Goal: Task Accomplishment & Management: Use online tool/utility

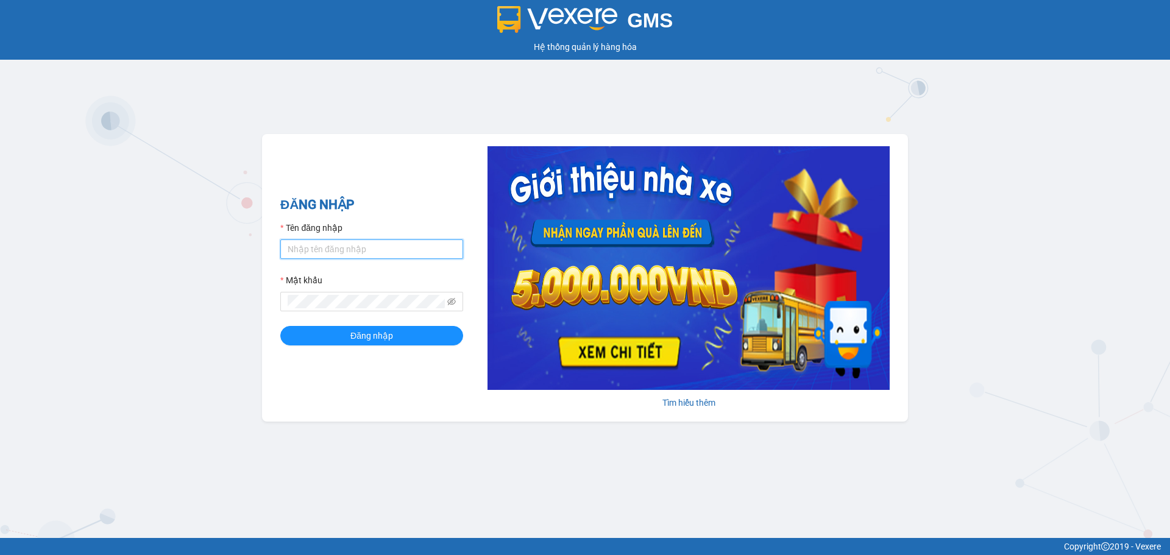
click at [353, 256] on input "Tên đăng nhập" at bounding box center [371, 250] width 183 height 20
type input "ntdung.ducphatth"
click at [280, 326] on button "Đăng nhập" at bounding box center [371, 336] width 183 height 20
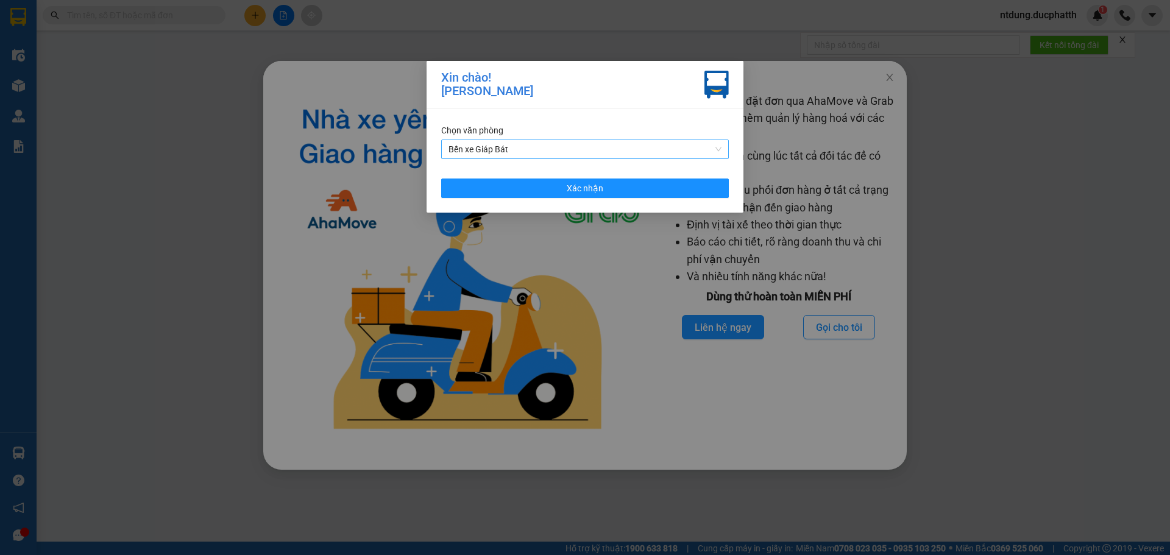
click at [502, 158] on span "Bến xe Giáp Bát" at bounding box center [585, 149] width 273 height 18
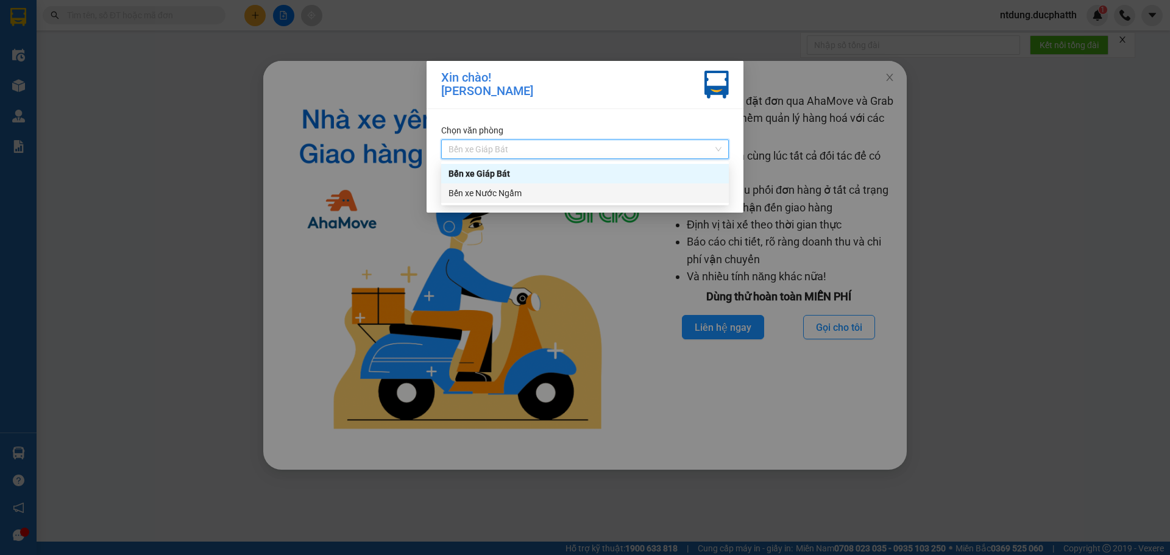
click at [502, 201] on div "Bến xe Nước Ngầm" at bounding box center [585, 193] width 288 height 20
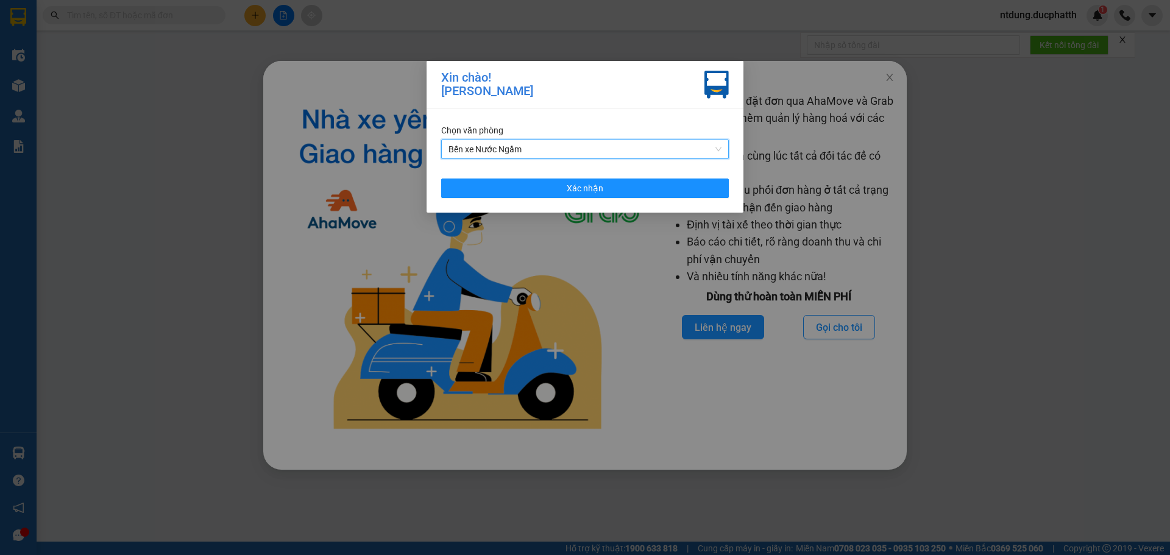
click at [504, 198] on div "Chọn văn phòng Bến xe Nước Ngầm Bến xe Nước Ngầm Xác nhận" at bounding box center [585, 161] width 317 height 104
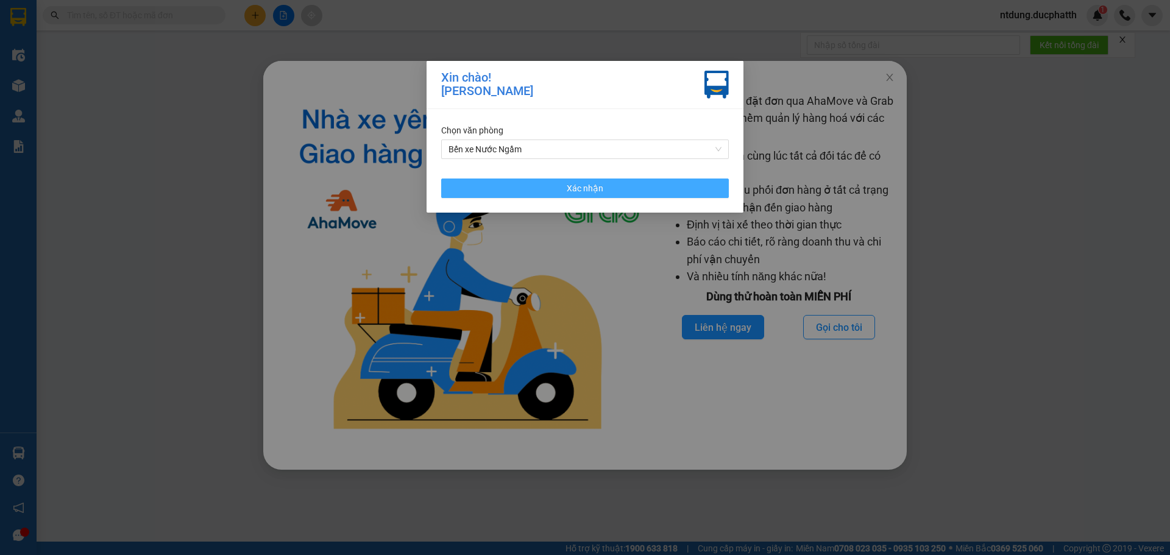
click at [517, 192] on button "Xác nhận" at bounding box center [585, 189] width 288 height 20
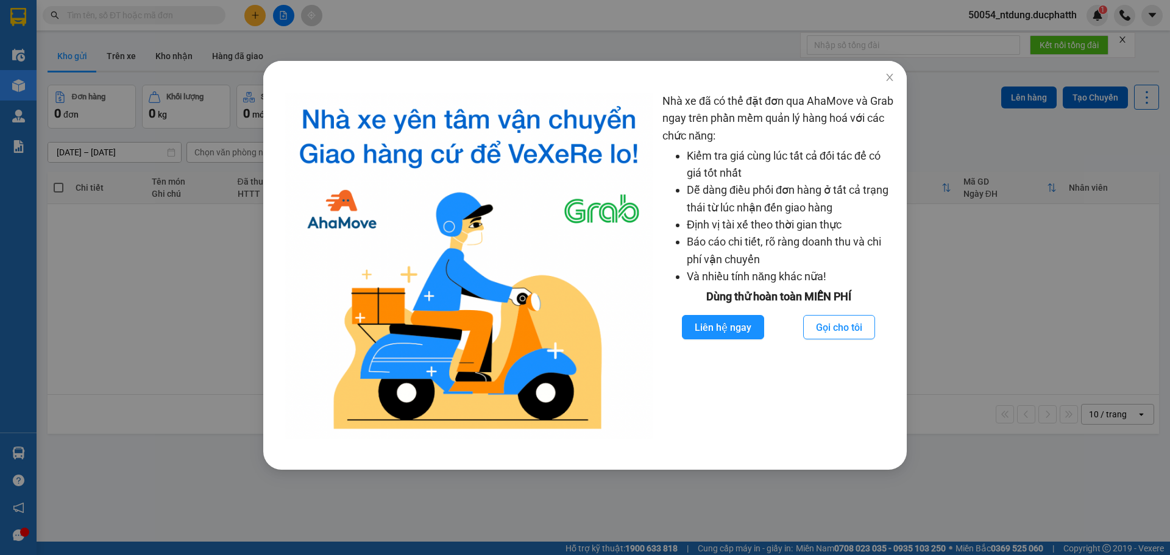
drag, startPoint x: 191, startPoint y: 438, endPoint x: 201, endPoint y: 419, distance: 21.8
click at [193, 437] on div "Nhà xe đã có thể đặt đơn qua AhaMove và Grab ngay trên phần mềm quản lý hàng ho…" at bounding box center [585, 277] width 1170 height 555
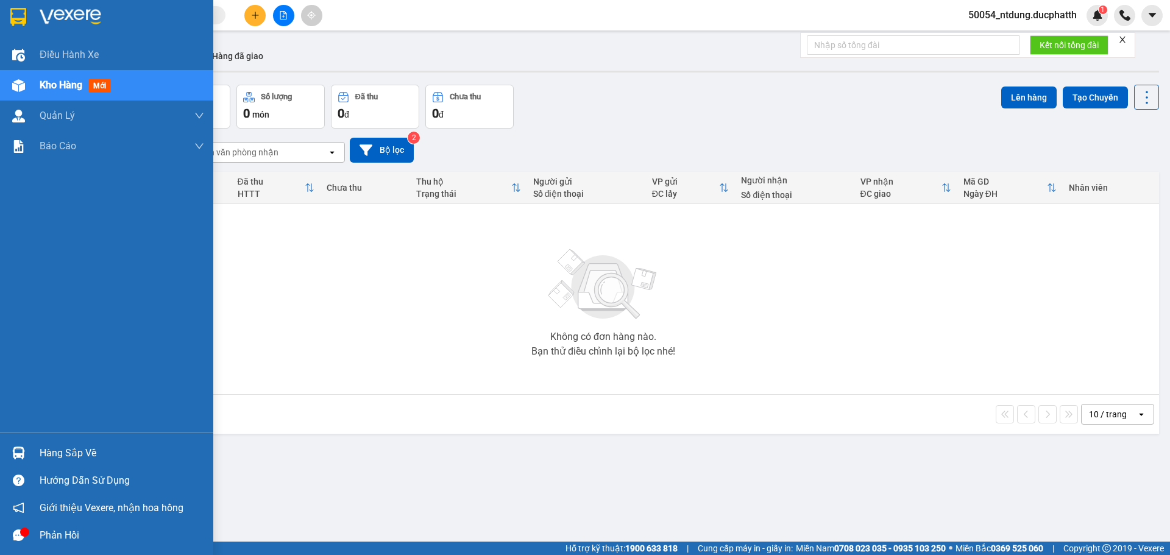
click at [31, 447] on div "Hàng sắp về" at bounding box center [106, 452] width 213 height 27
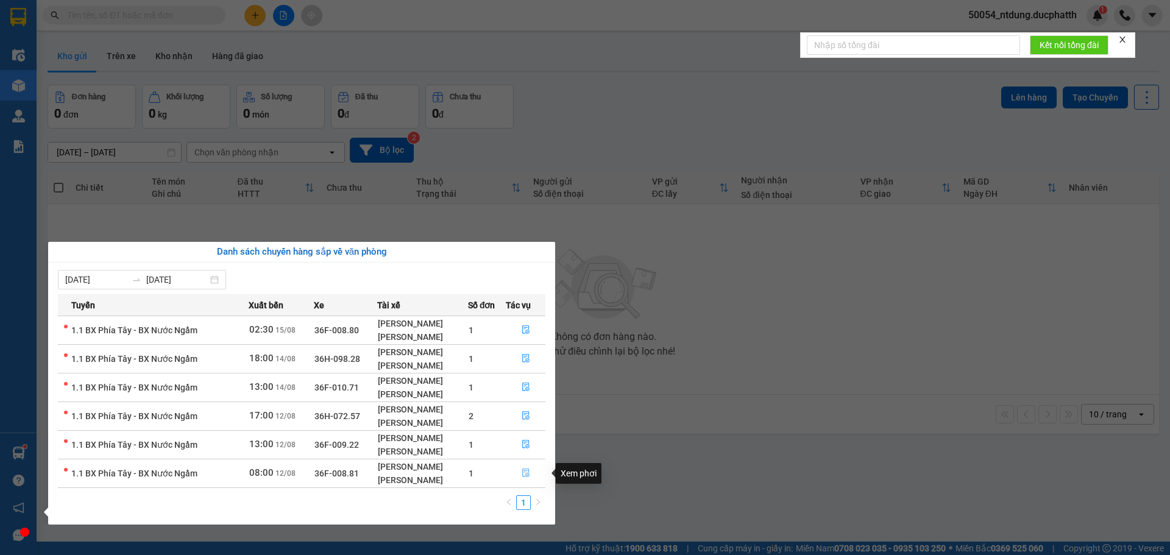
click at [529, 473] on icon "file-done" at bounding box center [525, 473] width 7 height 9
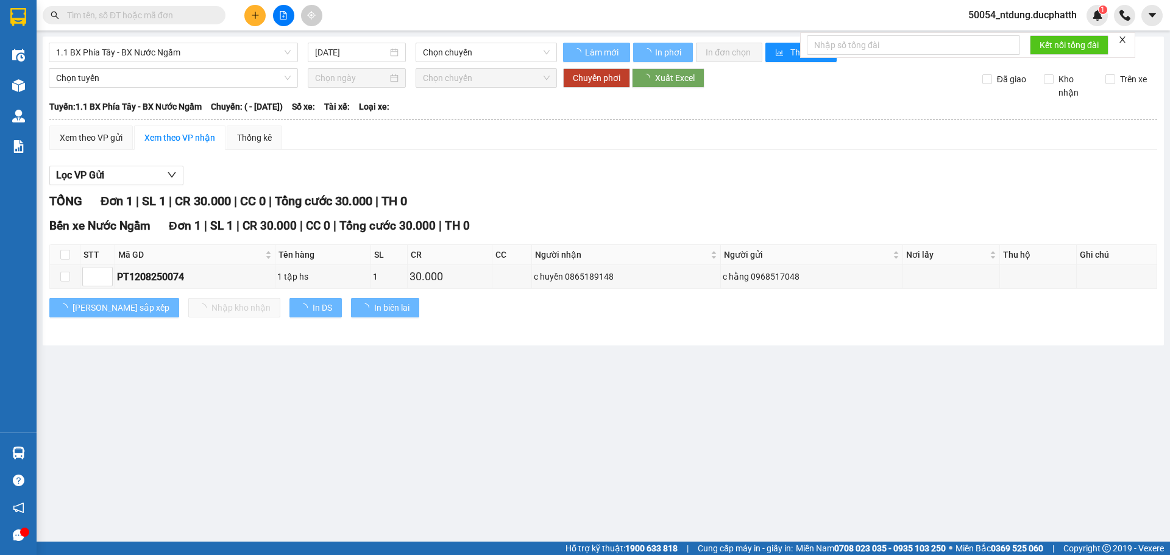
type input "[DATE]"
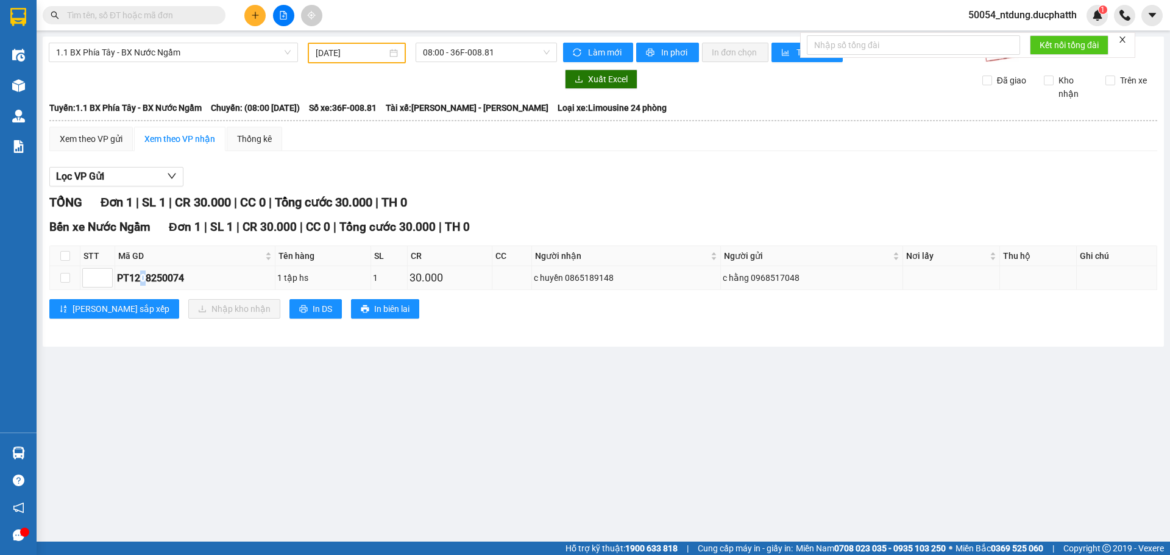
click at [137, 269] on td "PT1208250074" at bounding box center [195, 278] width 160 height 24
click at [160, 275] on div "PT1208250074" at bounding box center [195, 278] width 156 height 15
copy div "PT1208250074"
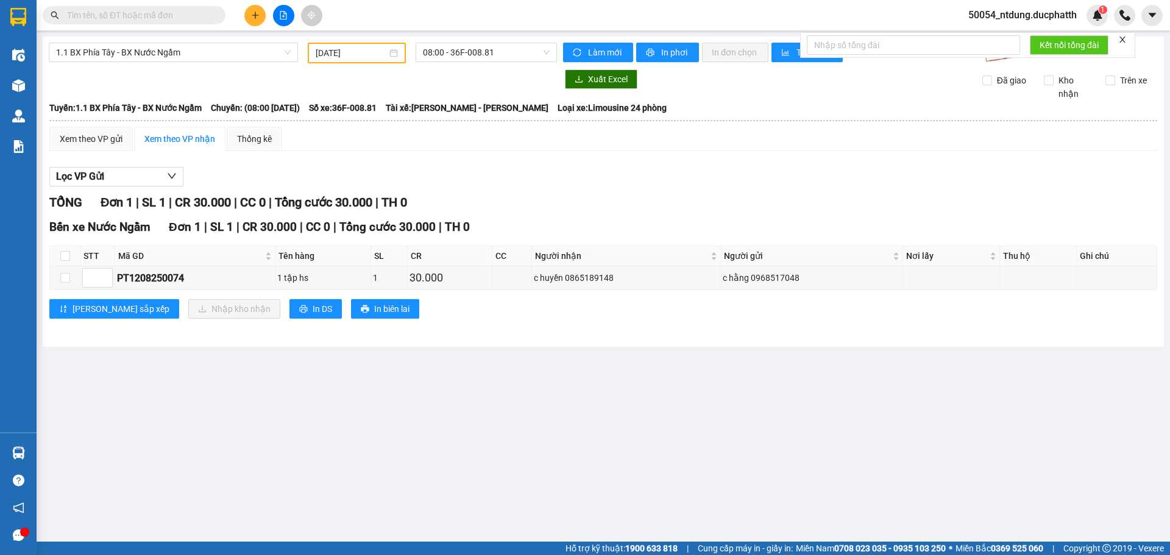
click at [115, 17] on input "text" at bounding box center [139, 15] width 144 height 13
paste input "PT1208250074"
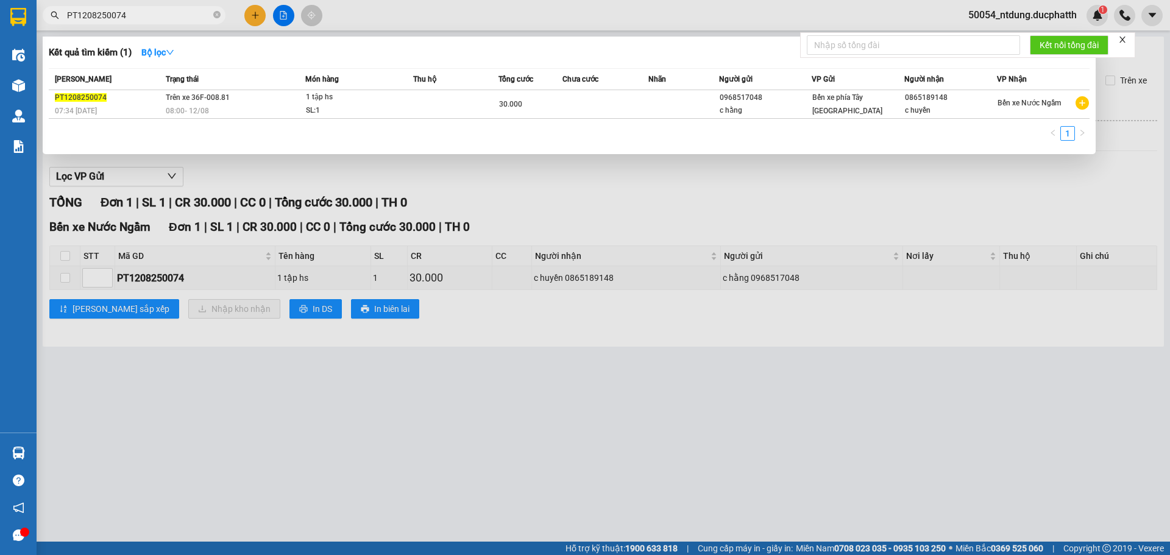
type input "PT1208250074"
drag, startPoint x: 530, startPoint y: 174, endPoint x: 147, endPoint y: 185, distance: 382.9
click at [528, 172] on div at bounding box center [585, 277] width 1170 height 555
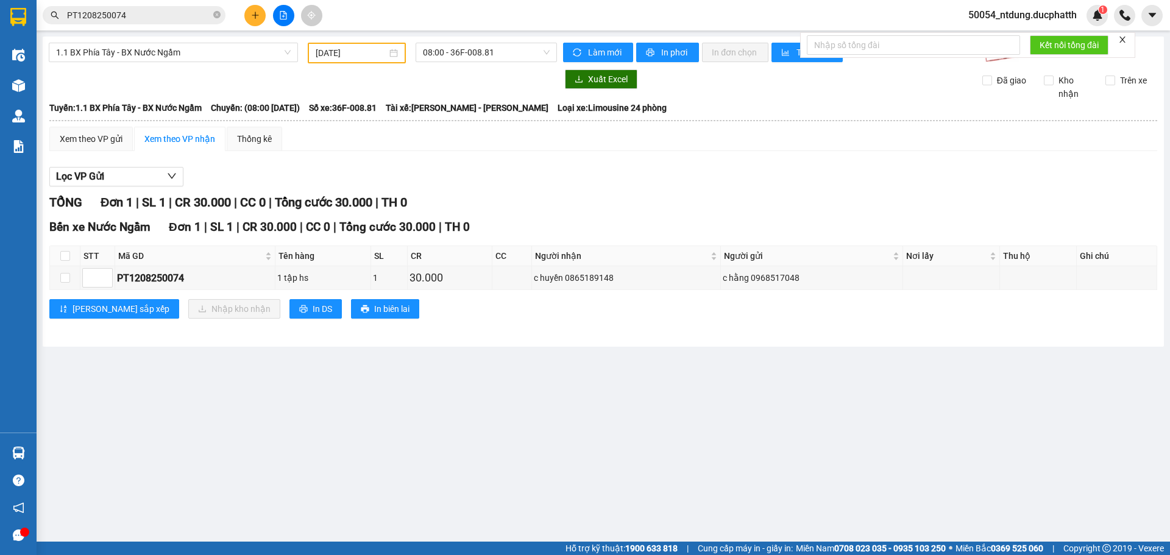
click at [382, 161] on div "Lọc VP Gửi TỔNG Đơn 1 | SL 1 | CR 30.000 | CC 0 | Tổng cước 30.000 | TH 0 Bến …" at bounding box center [603, 247] width 1108 height 173
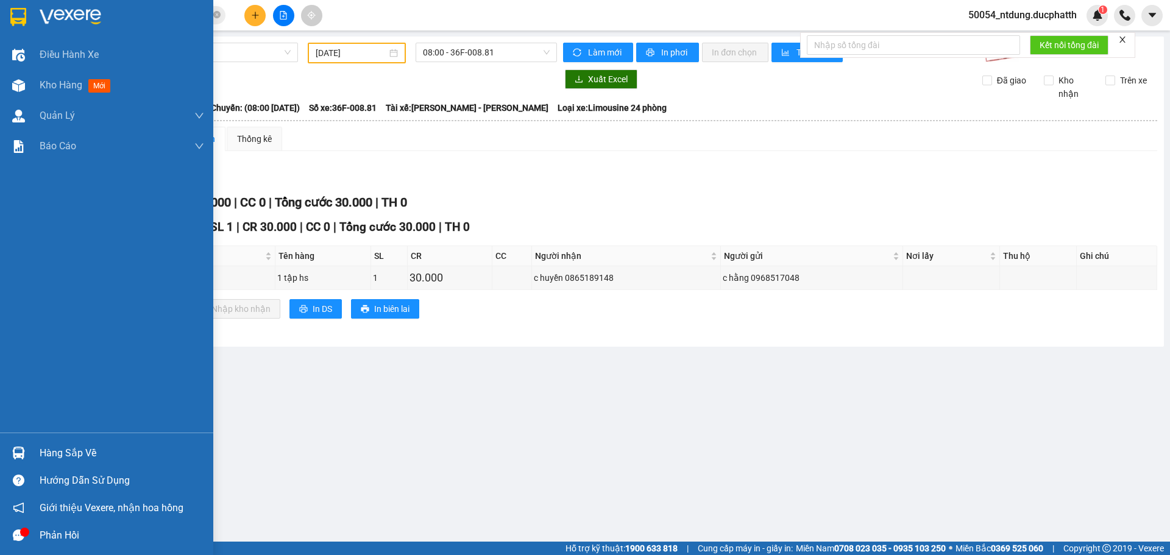
drag, startPoint x: 29, startPoint y: 453, endPoint x: 66, endPoint y: 452, distance: 37.2
click at [30, 453] on div "Hàng sắp về" at bounding box center [106, 452] width 213 height 27
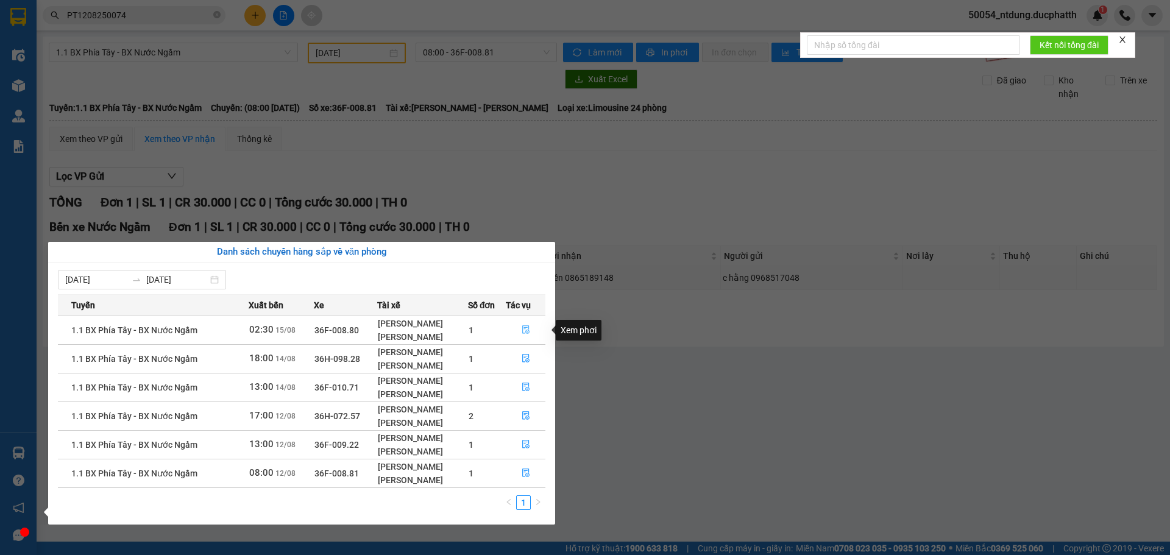
click at [519, 334] on button "button" at bounding box center [525, 331] width 38 height 20
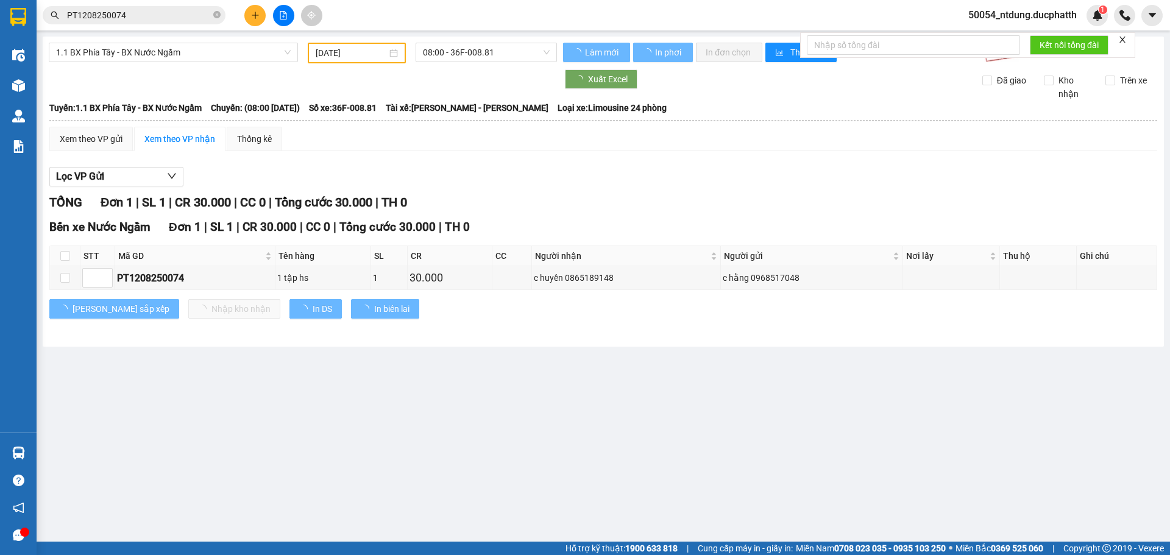
type input "[DATE]"
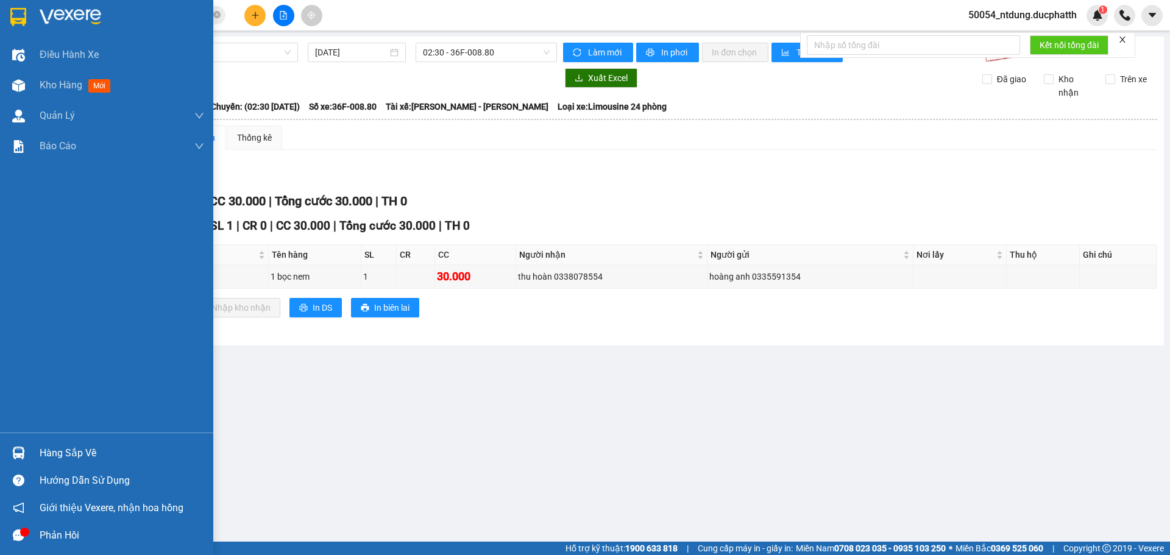
click at [33, 458] on div "Hàng sắp về" at bounding box center [106, 452] width 213 height 27
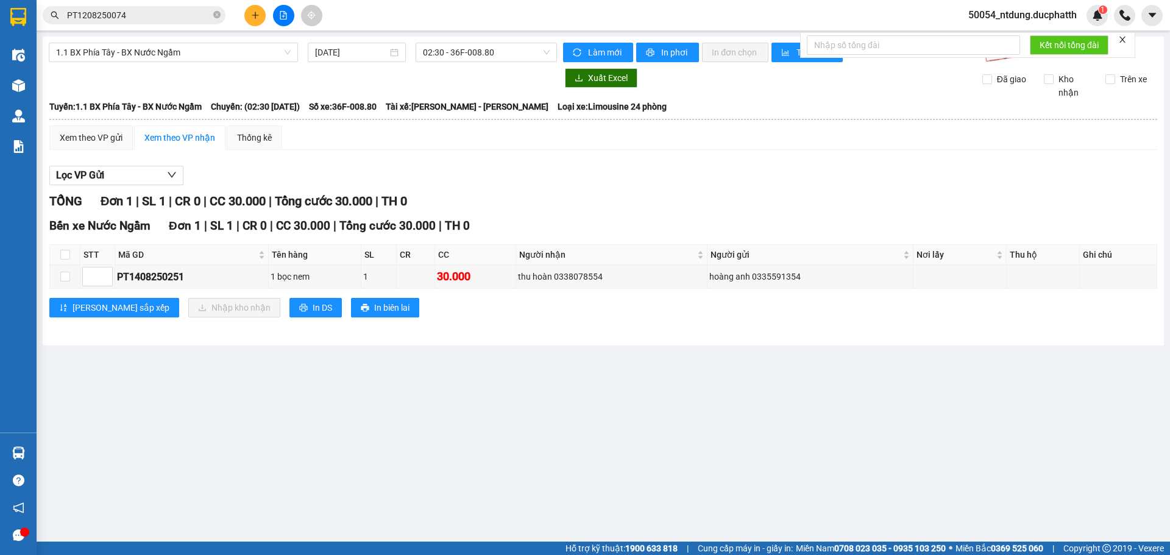
click at [612, 333] on section "Kết quả tìm kiếm ( 1 ) Bộ lọc Mã ĐH Trạng thái Món hàng Thu hộ Tổng cước Chưa c…" at bounding box center [585, 277] width 1170 height 555
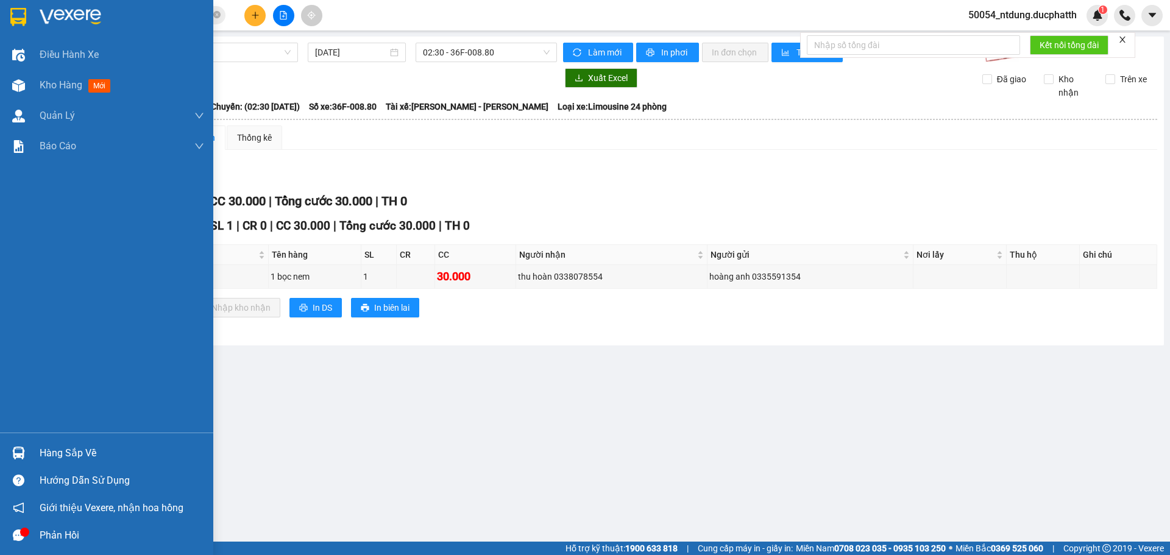
click at [32, 448] on div "Hàng sắp về" at bounding box center [106, 452] width 213 height 27
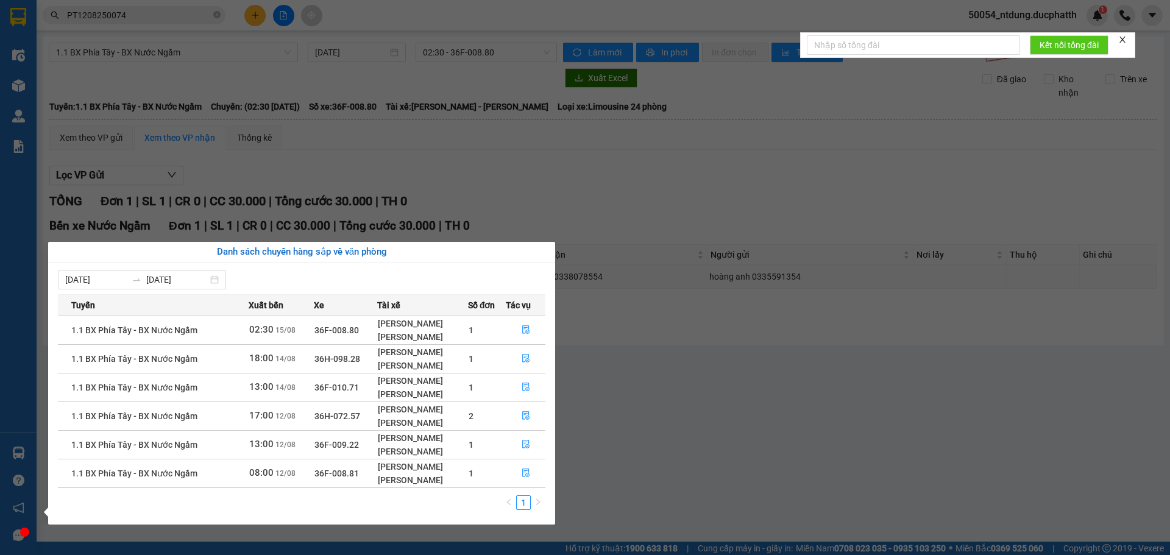
click at [820, 358] on section "Kết quả tìm kiếm ( 1 ) Bộ lọc Mã ĐH Trạng thái Món hàng Thu hộ Tổng cước Chưa c…" at bounding box center [585, 277] width 1170 height 555
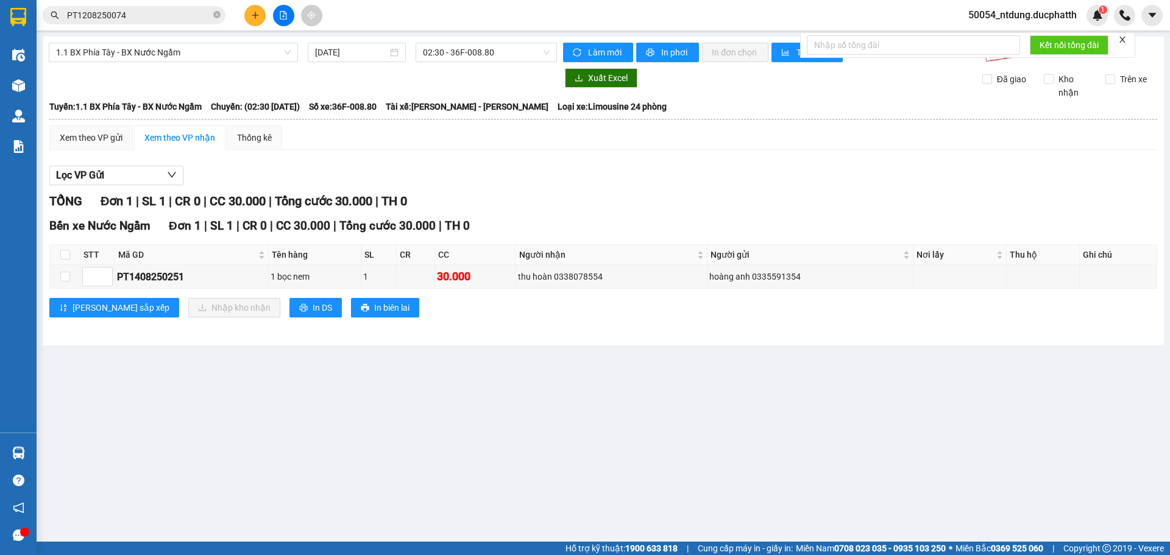
click at [1127, 38] on icon "close" at bounding box center [1122, 39] width 9 height 9
click at [332, 408] on main "1.1 BX Phía Tây - BX Nước Ngầm [DATE] 02:30 - 36F-008.80 Làm mới In phơi In đơn…" at bounding box center [585, 271] width 1170 height 542
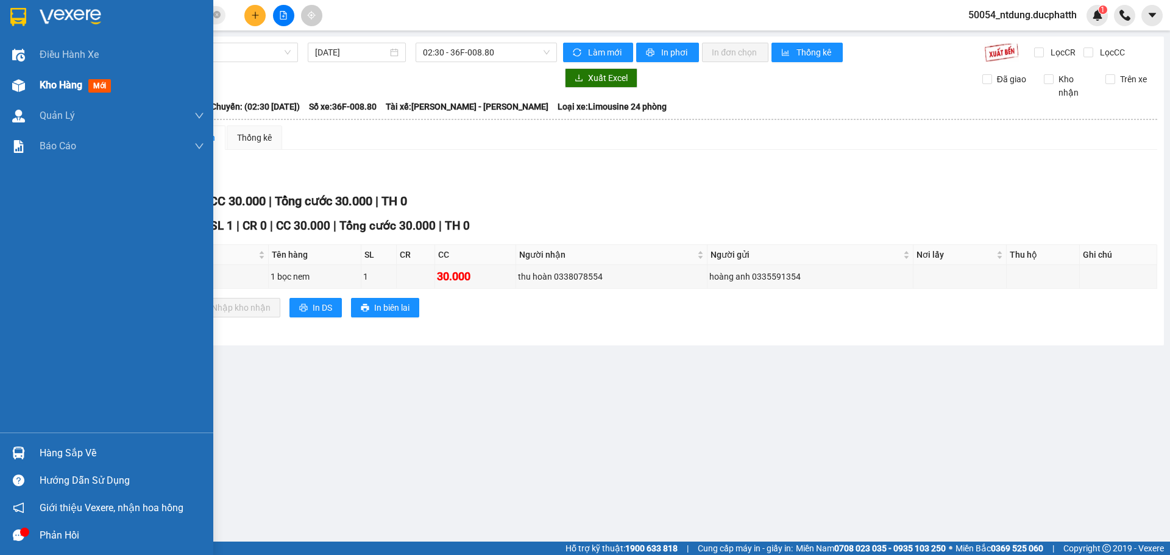
click at [25, 79] on div at bounding box center [18, 85] width 21 height 21
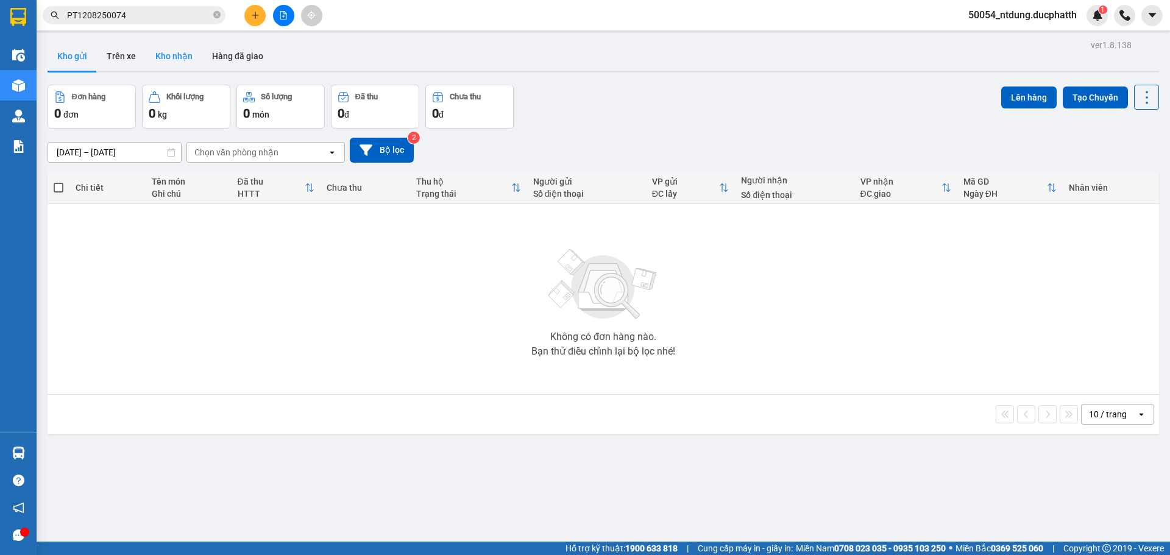
click at [181, 51] on button "Kho nhận" at bounding box center [174, 55] width 57 height 29
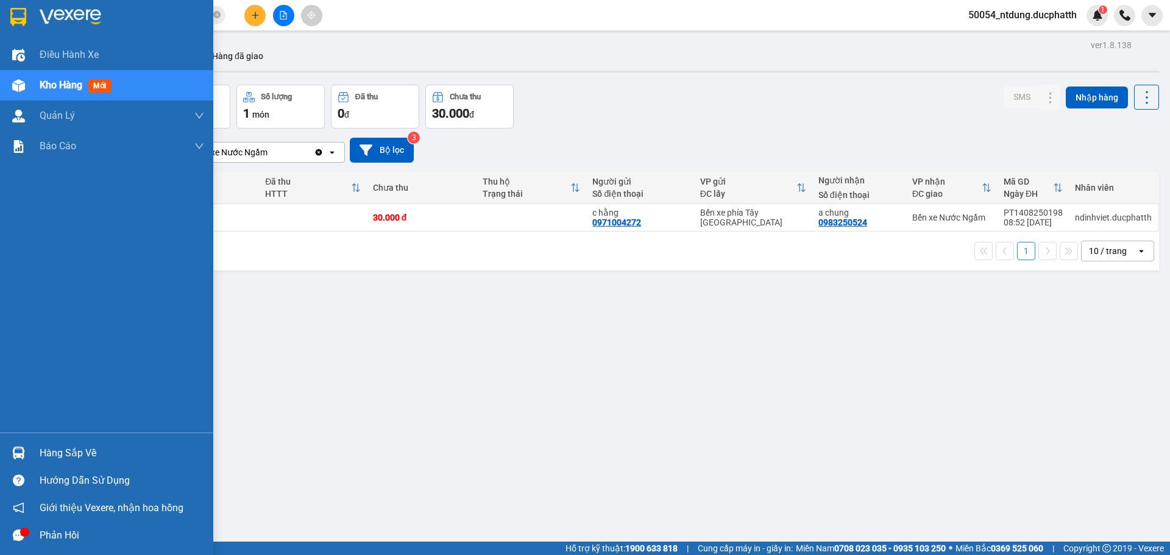
click at [20, 458] on img at bounding box center [18, 453] width 13 height 13
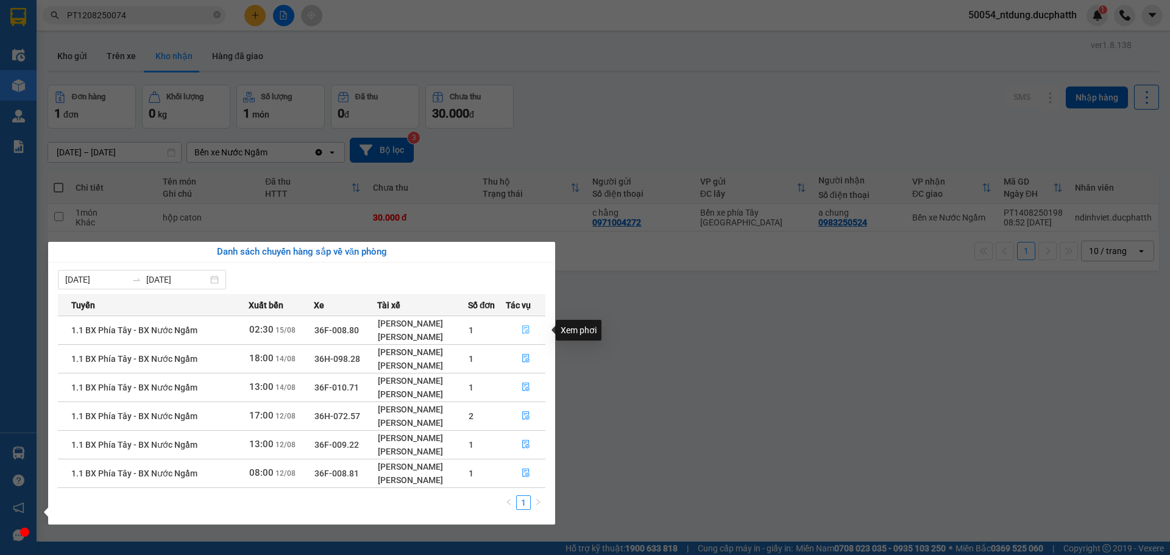
click at [528, 332] on icon "file-done" at bounding box center [525, 330] width 7 height 9
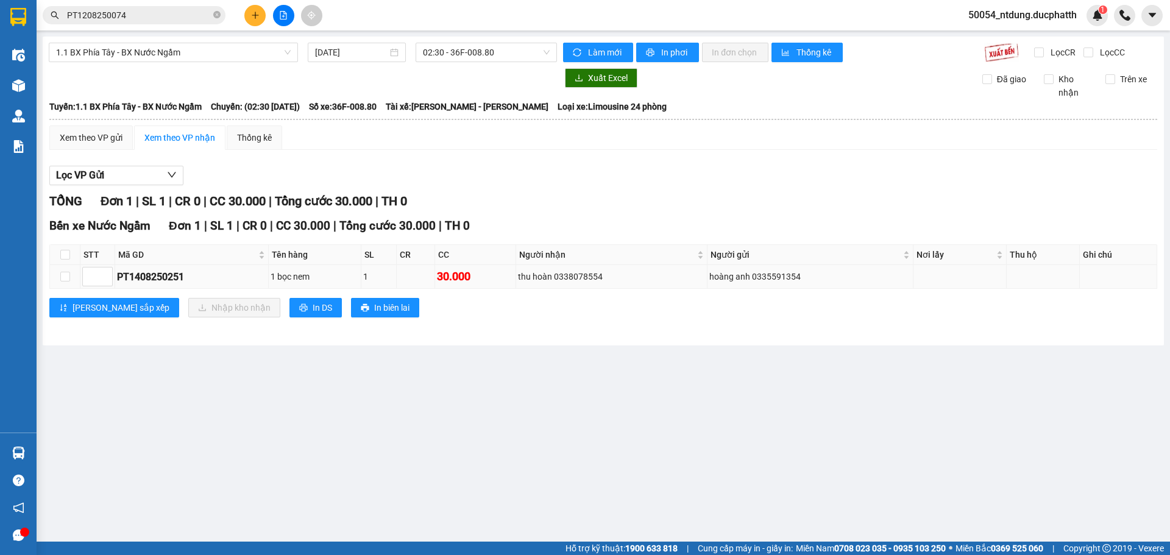
click at [140, 277] on div "PT1408250251" at bounding box center [191, 276] width 149 height 15
click at [663, 336] on div "1.1 BX Phía Tây - BX Nước Ngầm [DATE] 02:30 - 36F-008.80 Làm mới In phơi In đơn…" at bounding box center [603, 191] width 1121 height 309
click at [62, 279] on input "checkbox" at bounding box center [65, 277] width 10 height 10
checkbox input "true"
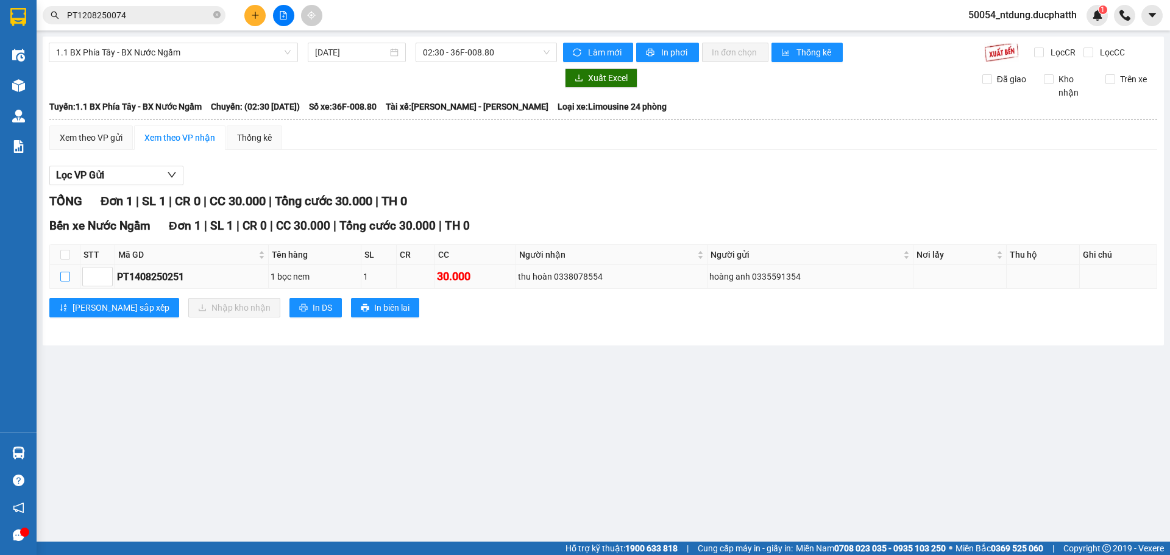
checkbox input "true"
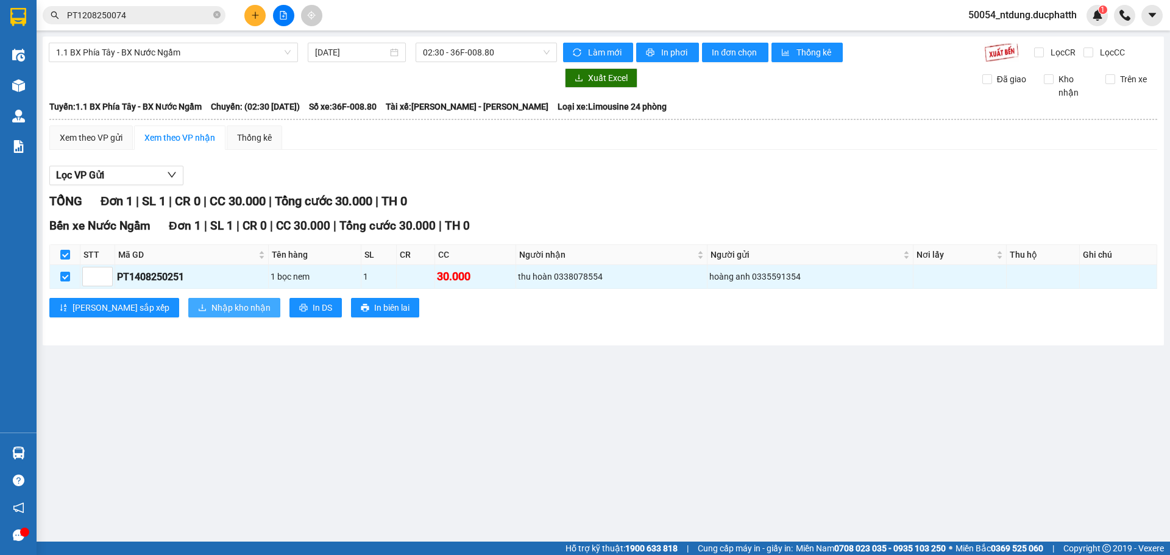
drag, startPoint x: 160, startPoint y: 309, endPoint x: 168, endPoint y: 309, distance: 7.9
click at [211, 309] on span "Nhập kho nhận" at bounding box center [240, 307] width 59 height 13
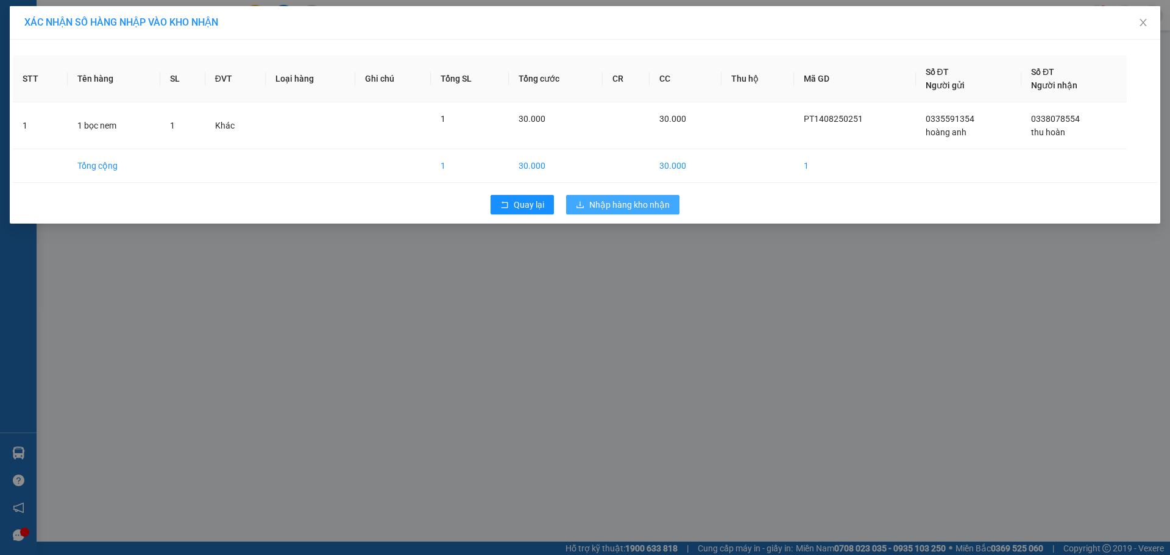
click at [663, 200] on span "Nhập hàng kho nhận" at bounding box center [629, 204] width 80 height 13
